Goal: Task Accomplishment & Management: Use online tool/utility

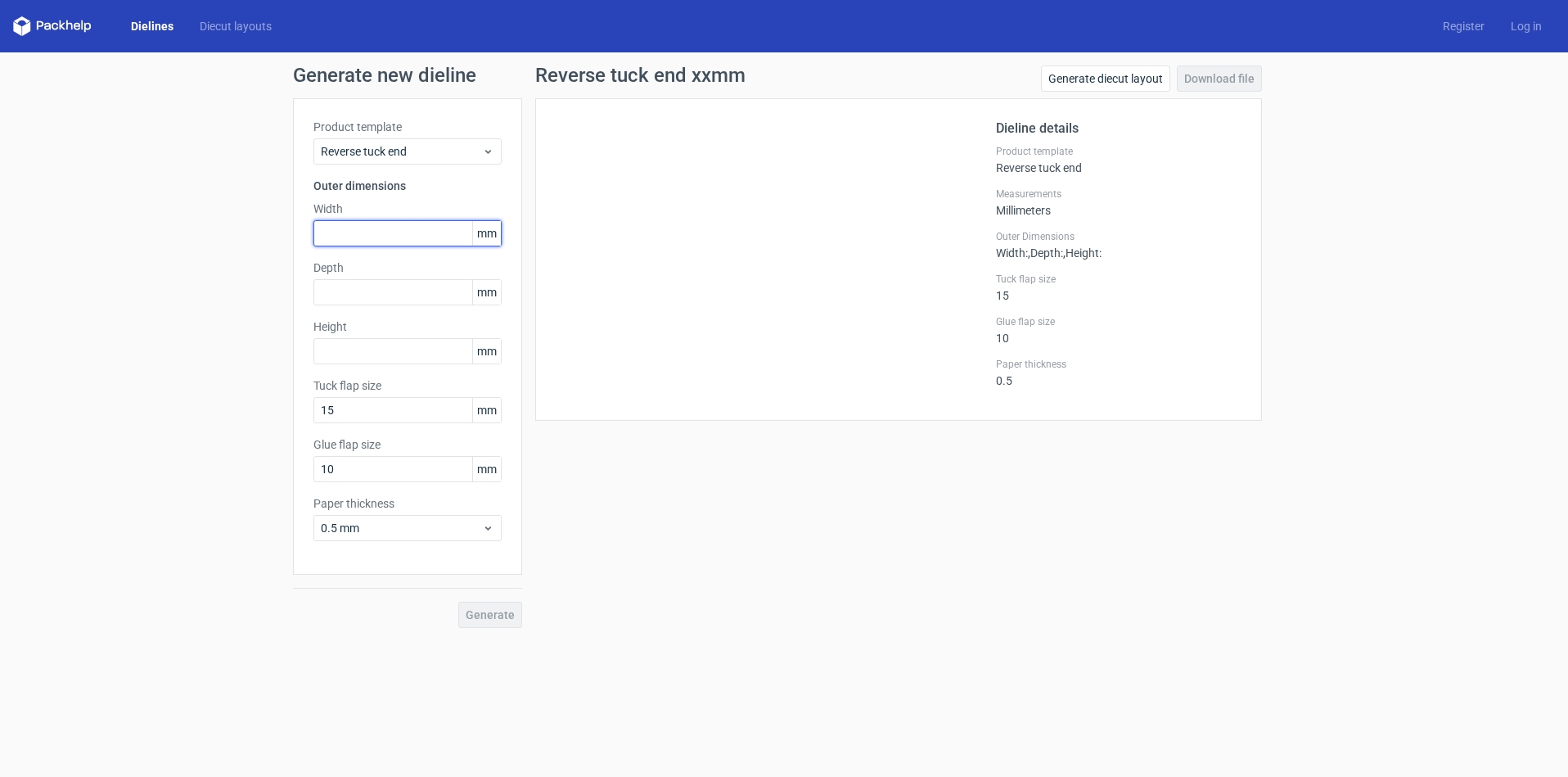
click at [352, 232] on input "text" at bounding box center [407, 233] width 188 height 26
type input "117"
click at [369, 294] on input "text" at bounding box center [407, 292] width 188 height 26
type input "35"
click at [389, 353] on input "text" at bounding box center [407, 351] width 188 height 26
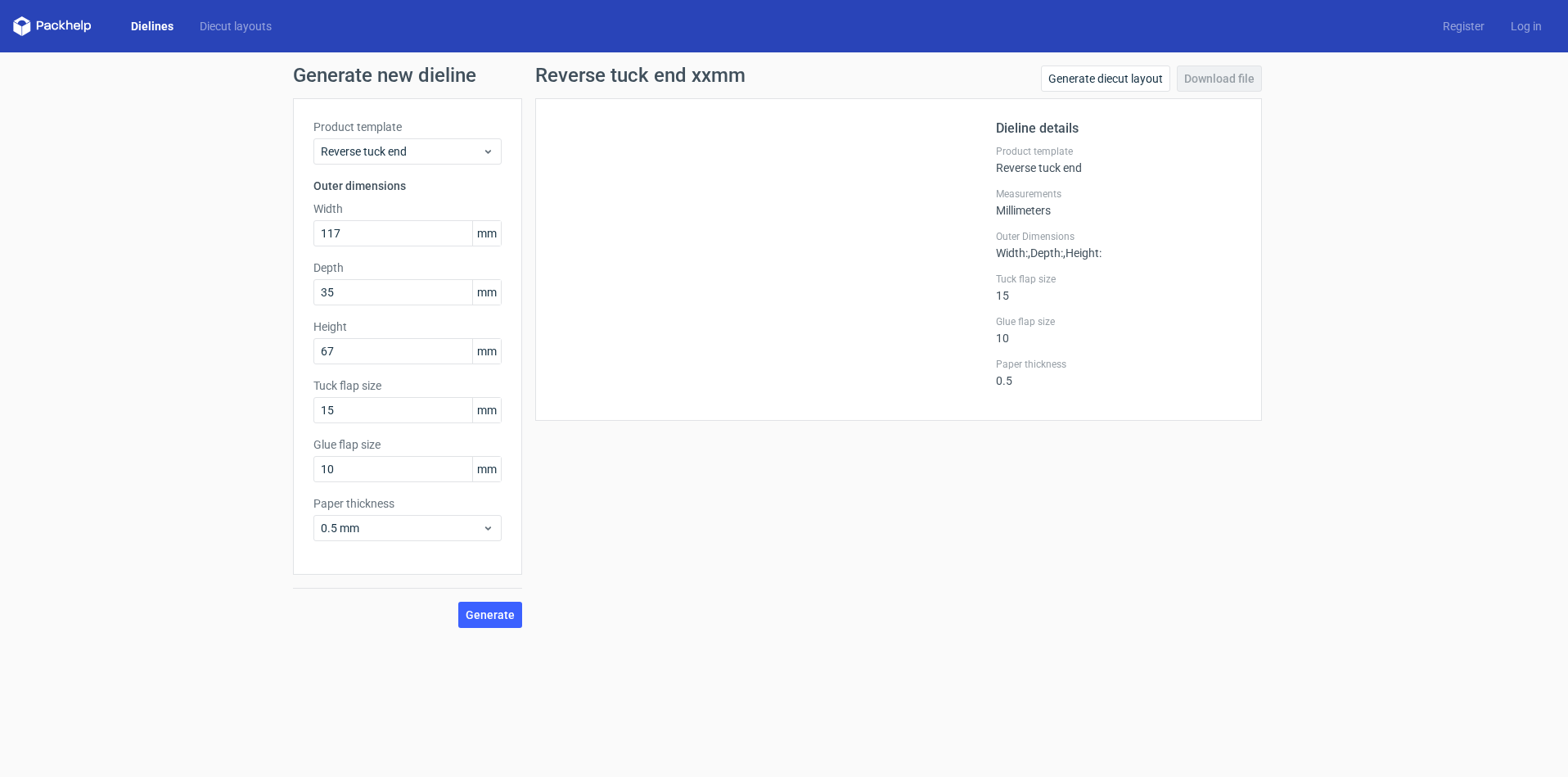
click at [709, 430] on div "Reverse tuck end xxmm Generate diecut layout Download file Dieline details Prod…" at bounding box center [898, 347] width 753 height 562
click at [498, 618] on span "Generate" at bounding box center [489, 615] width 49 height 11
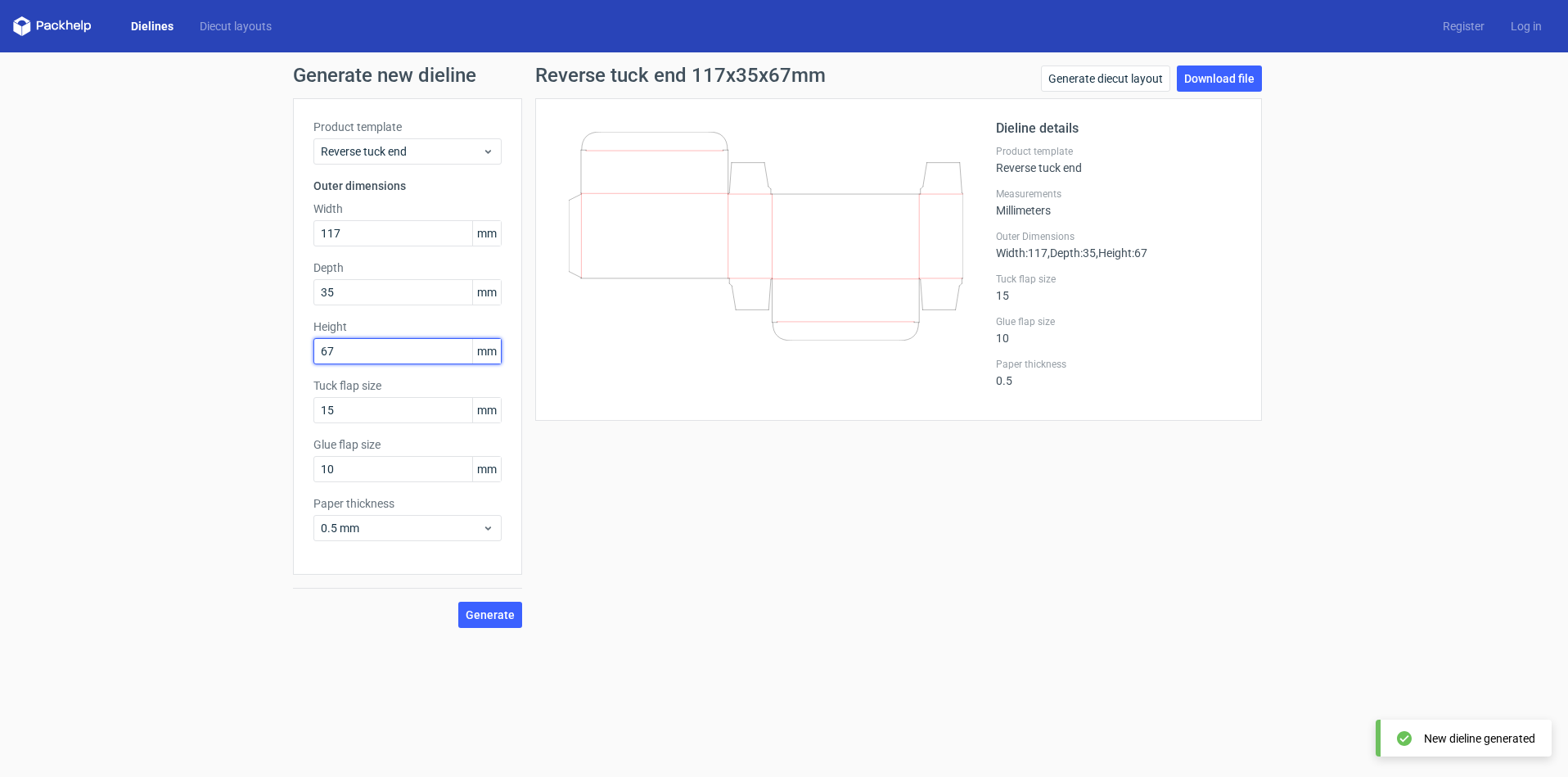
drag, startPoint x: 355, startPoint y: 354, endPoint x: 265, endPoint y: 342, distance: 90.8
click at [265, 342] on div "Generate new dieline Product template Reverse tuck end Outer dimensions Width 1…" at bounding box center [784, 347] width 1568 height 589
type input "117"
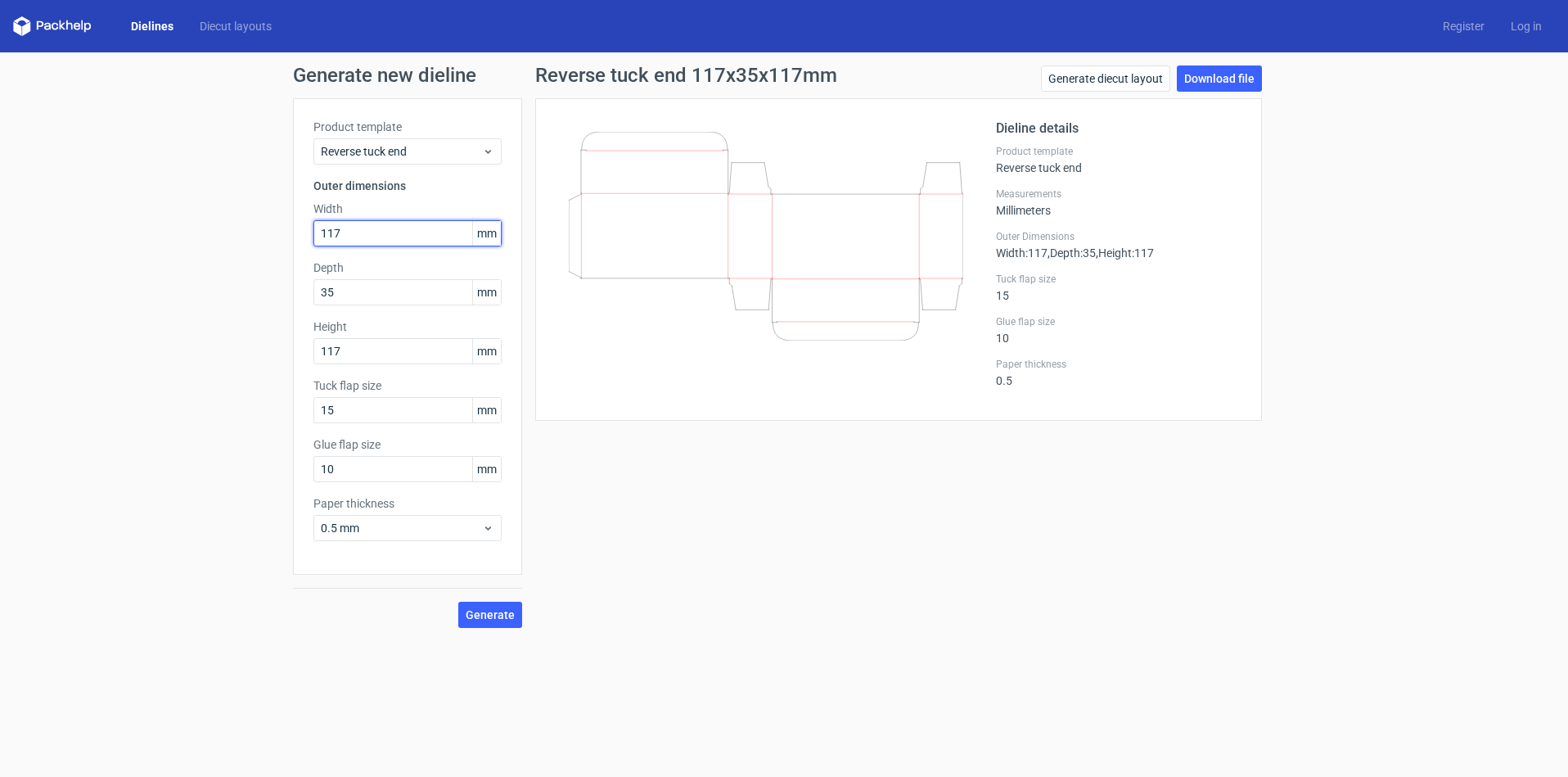
drag, startPoint x: 369, startPoint y: 231, endPoint x: 239, endPoint y: 221, distance: 130.4
click at [239, 221] on div "Generate new dieline Product template Reverse tuck end Outer dimensions Width 1…" at bounding box center [784, 347] width 1568 height 589
type input "67"
click at [491, 612] on span "Generate" at bounding box center [489, 615] width 49 height 11
click at [1197, 78] on link "Download file" at bounding box center [1219, 78] width 85 height 26
